Goal: Transaction & Acquisition: Purchase product/service

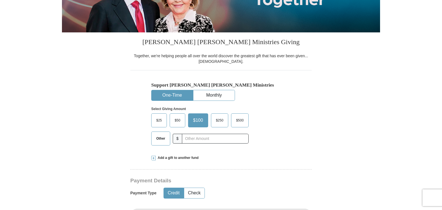
scroll to position [112, 0]
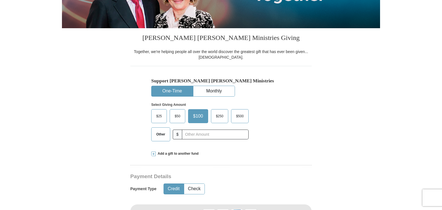
click at [164, 136] on span "Other" at bounding box center [161, 134] width 15 height 8
click at [0, 0] on input "Other" at bounding box center [0, 0] width 0 height 0
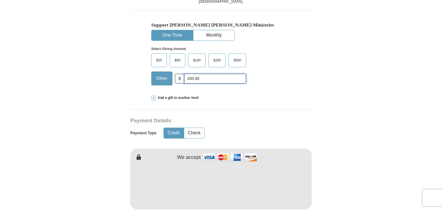
scroll to position [195, 0]
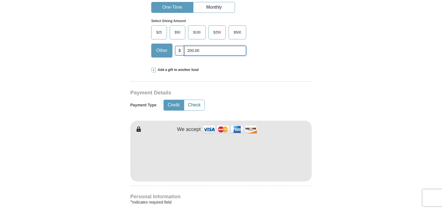
type input "200.00"
click at [198, 106] on button "Check" at bounding box center [194, 105] width 20 height 10
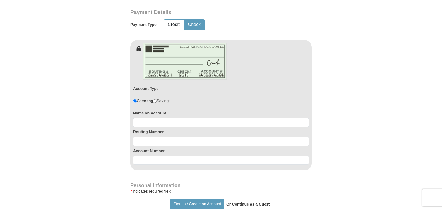
scroll to position [279, 0]
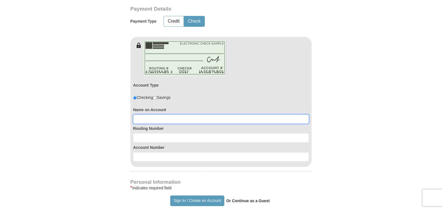
click at [160, 122] on input at bounding box center [221, 118] width 176 height 9
type input "[PERSON_NAME]"
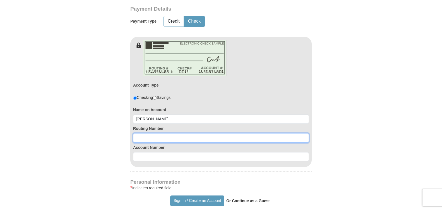
click at [158, 138] on input at bounding box center [221, 137] width 176 height 9
type input "111903290"
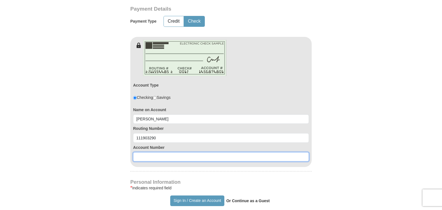
click at [157, 155] on input at bounding box center [221, 156] width 176 height 9
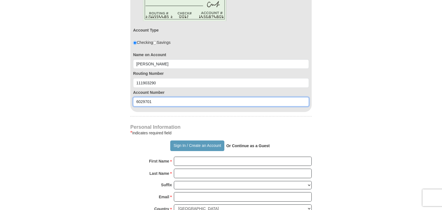
scroll to position [335, 0]
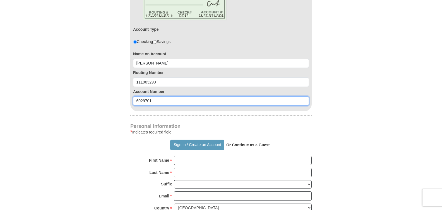
type input "6029701"
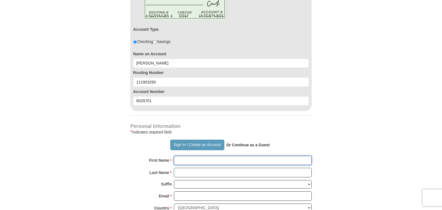
click at [195, 161] on input "First Name *" at bounding box center [243, 160] width 138 height 9
type input "Francisco"
click at [204, 174] on input "Last Name *" at bounding box center [243, 172] width 138 height 9
type input "Valenzuela"
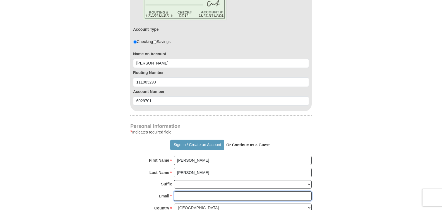
click at [193, 198] on input "Email *" at bounding box center [243, 195] width 138 height 9
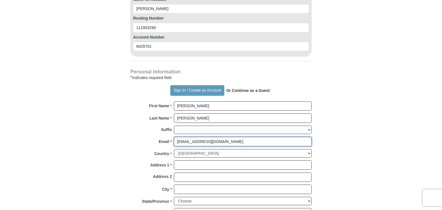
scroll to position [391, 0]
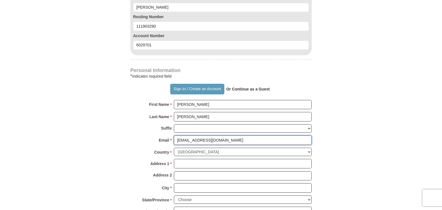
type input "karpanval111@gmail.com"
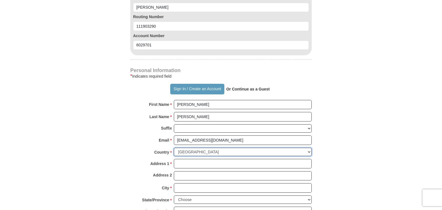
click at [204, 151] on select "United States of America Canada Antigua and Barbuda Argentina Armenia Aruba Aus…" at bounding box center [243, 152] width 138 height 9
click at [193, 161] on input "Address 1 *" at bounding box center [243, 163] width 138 height 9
type input "PO Box 1023"
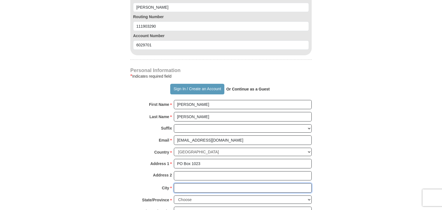
click at [183, 186] on input "City *" at bounding box center [243, 187] width 138 height 9
type input "Decatur"
select select "TX"
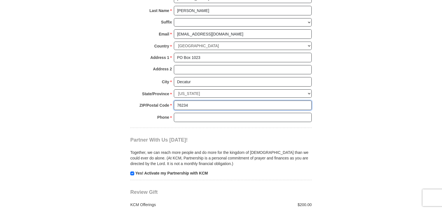
scroll to position [507, 0]
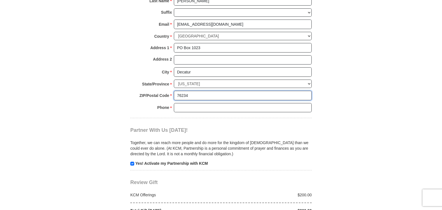
type input "76234"
click at [187, 109] on input "Phone * *" at bounding box center [243, 107] width 138 height 9
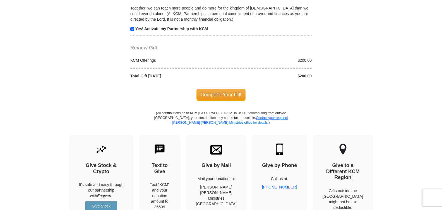
scroll to position [646, 0]
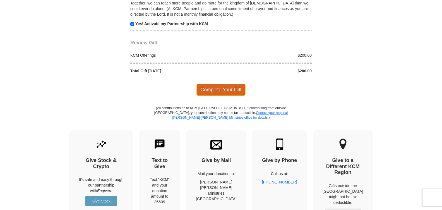
type input "940-210-8769"
click at [209, 88] on span "Complete Your Gift" at bounding box center [220, 90] width 49 height 12
